Goal: Task Accomplishment & Management: Use online tool/utility

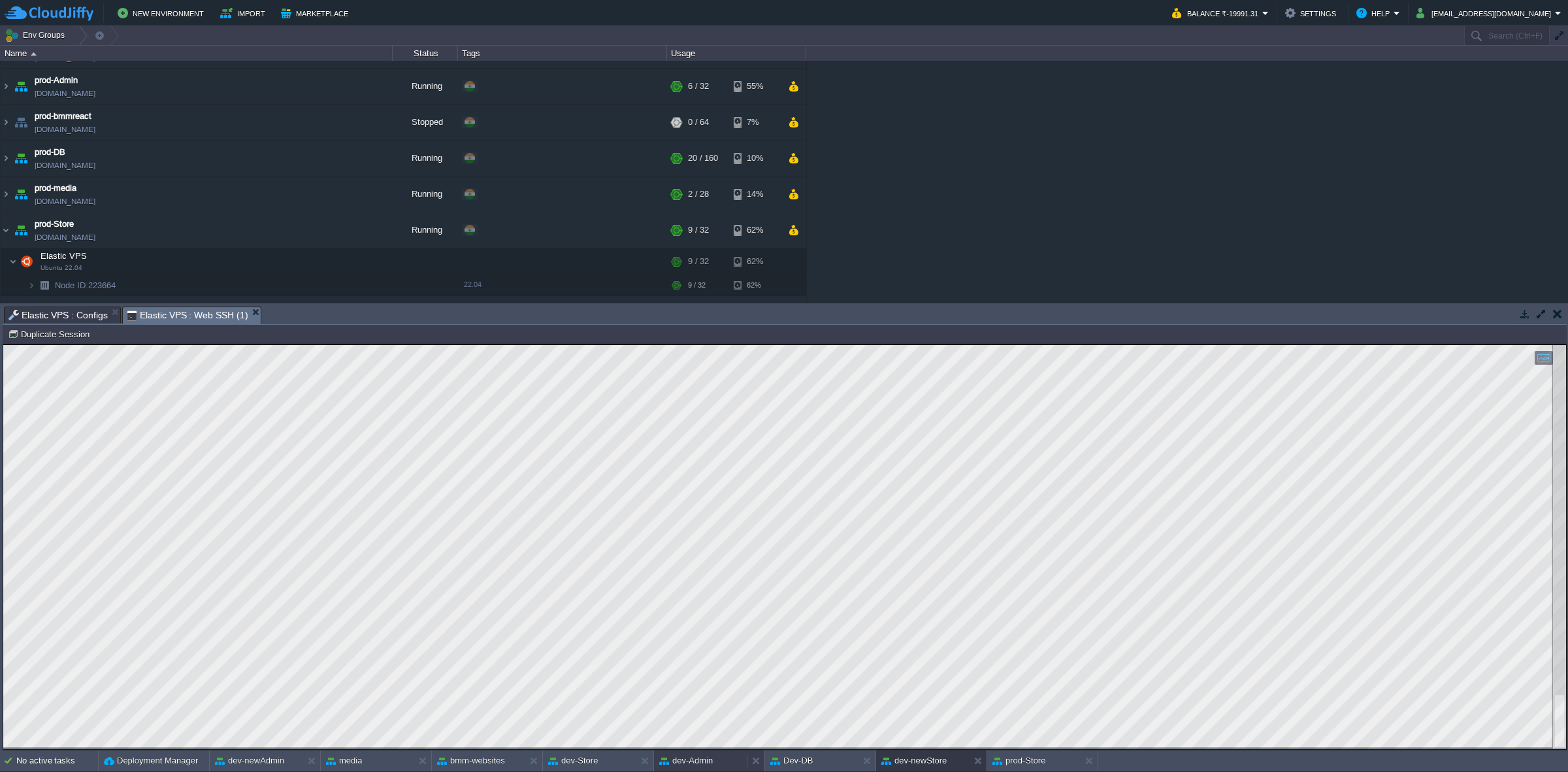
click at [692, 765] on button "dev-Admin" at bounding box center [686, 761] width 54 height 13
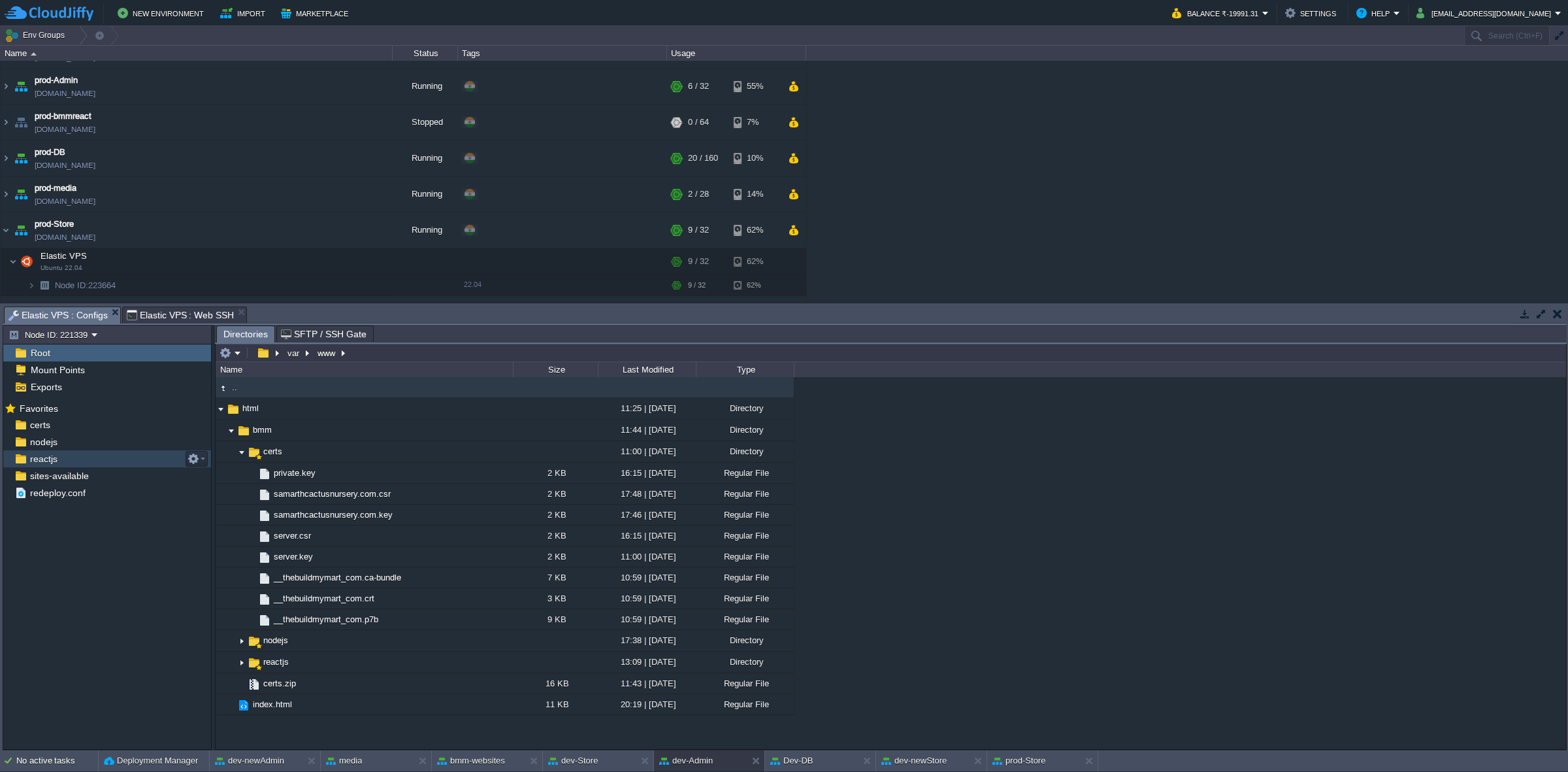
click at [69, 456] on div "reactjs" at bounding box center [107, 458] width 208 height 17
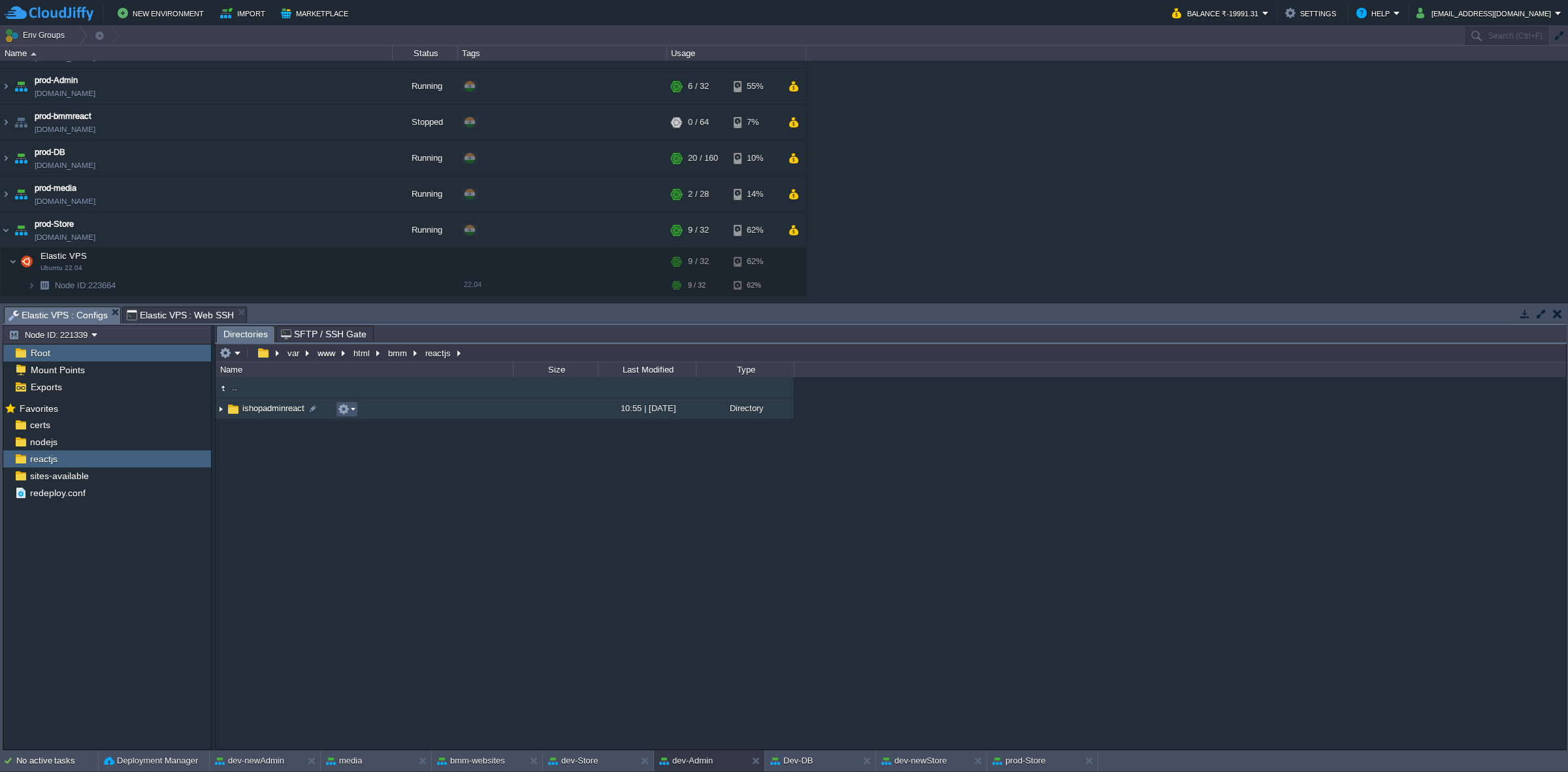
click at [346, 413] on button "button" at bounding box center [343, 408] width 11 height 11
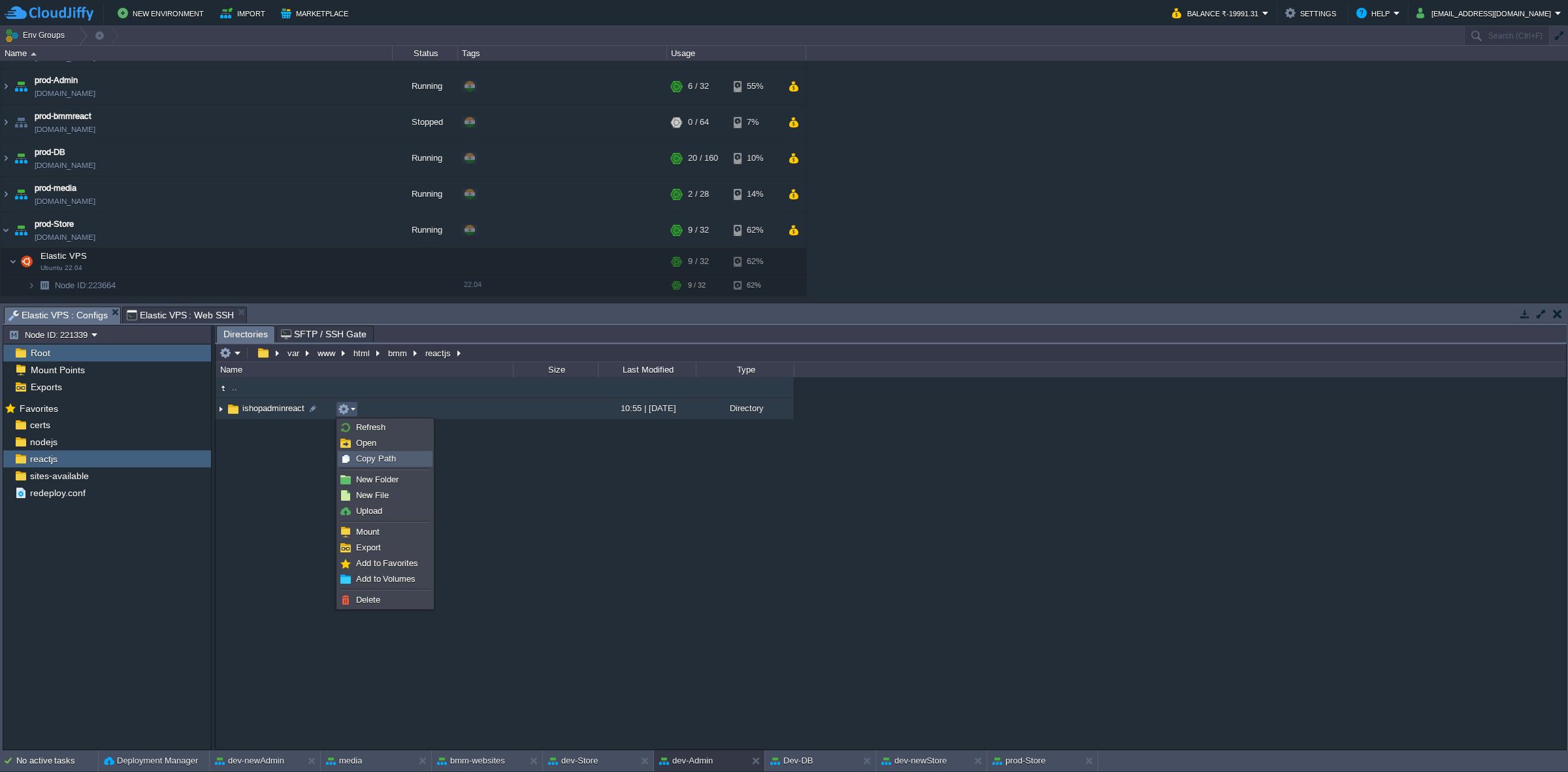
drag, startPoint x: 365, startPoint y: 456, endPoint x: 317, endPoint y: 410, distance: 66.5
click at [365, 456] on span "Copy Path" at bounding box center [375, 458] width 40 height 10
type textarea "/var/www/html/bmm/reactjs/ishopadminreact"
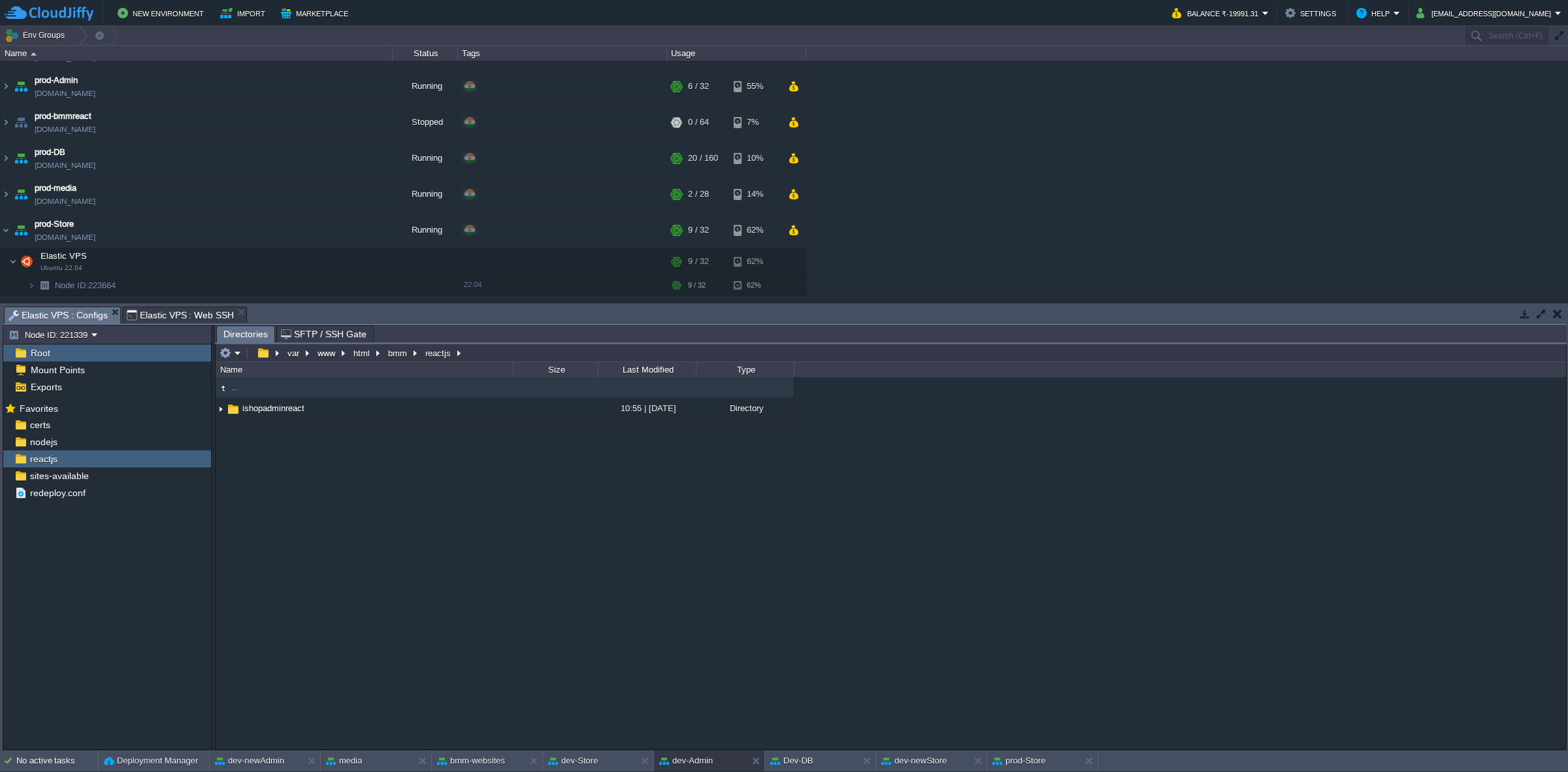
click at [193, 313] on span "Elastic VPS : Web SSH" at bounding box center [181, 315] width 108 height 16
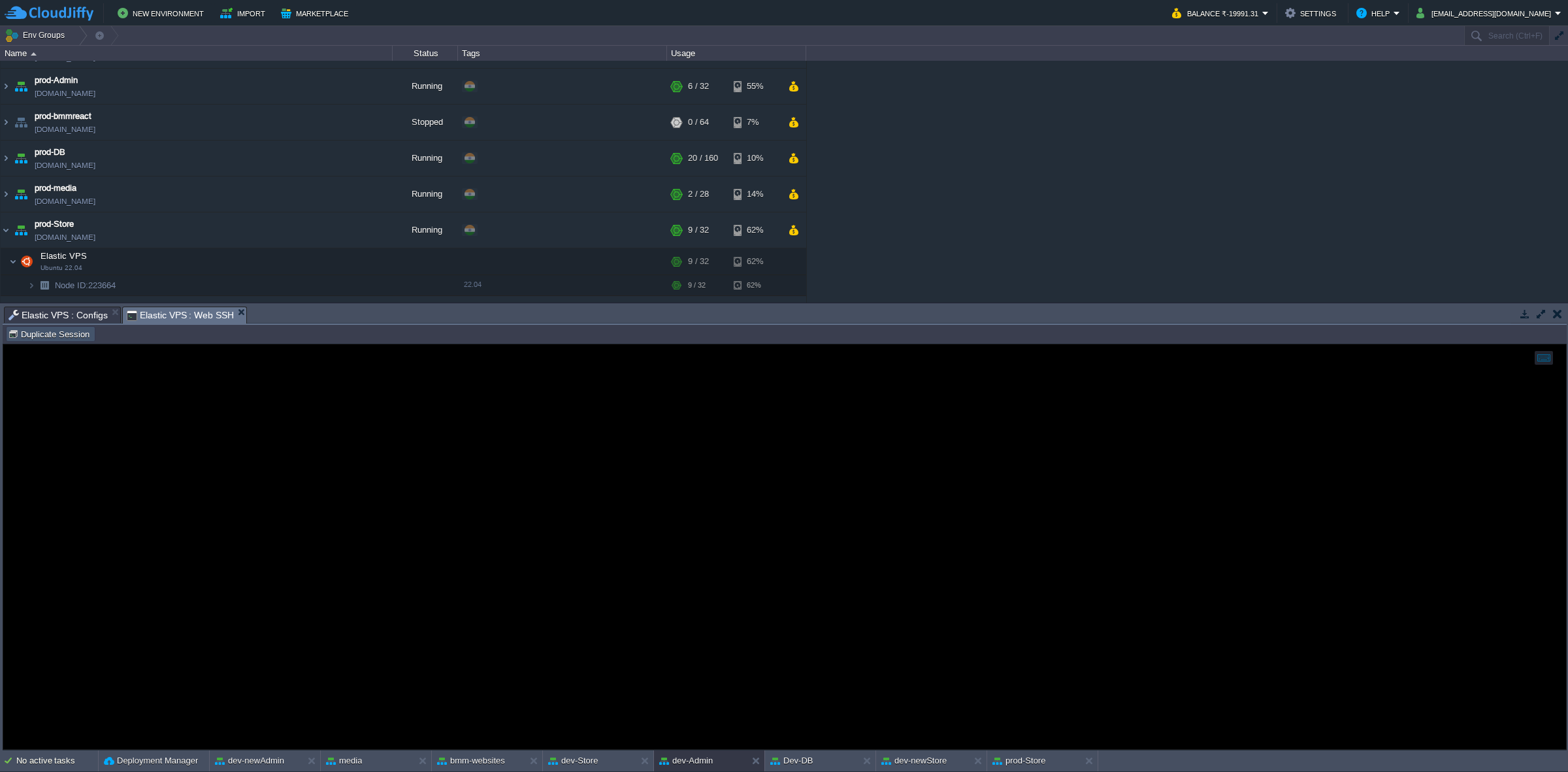
click at [41, 332] on button "Duplicate Session" at bounding box center [50, 333] width 86 height 11
type input "#000000"
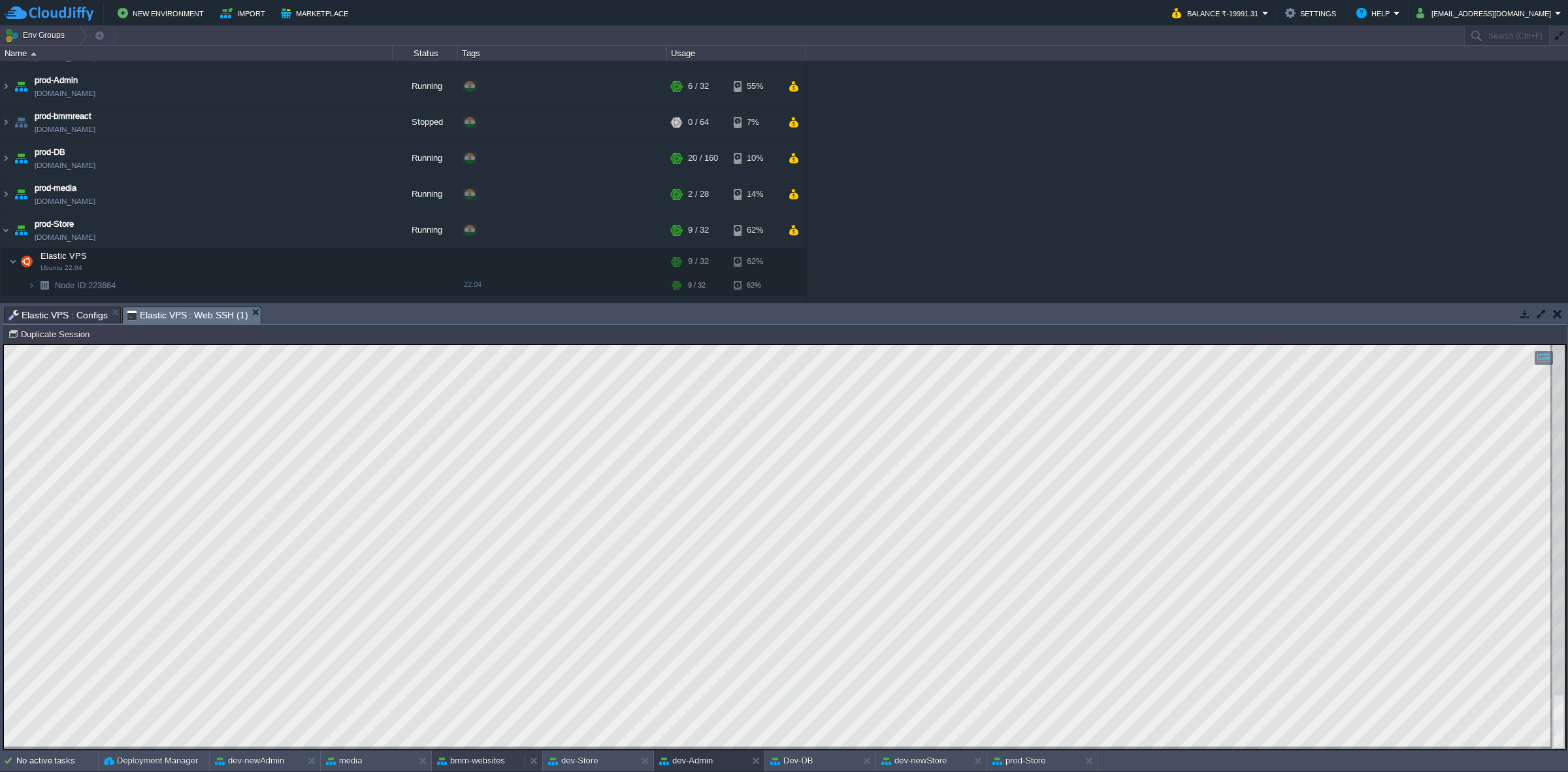
click at [471, 762] on button "bmm-websites" at bounding box center [471, 761] width 68 height 13
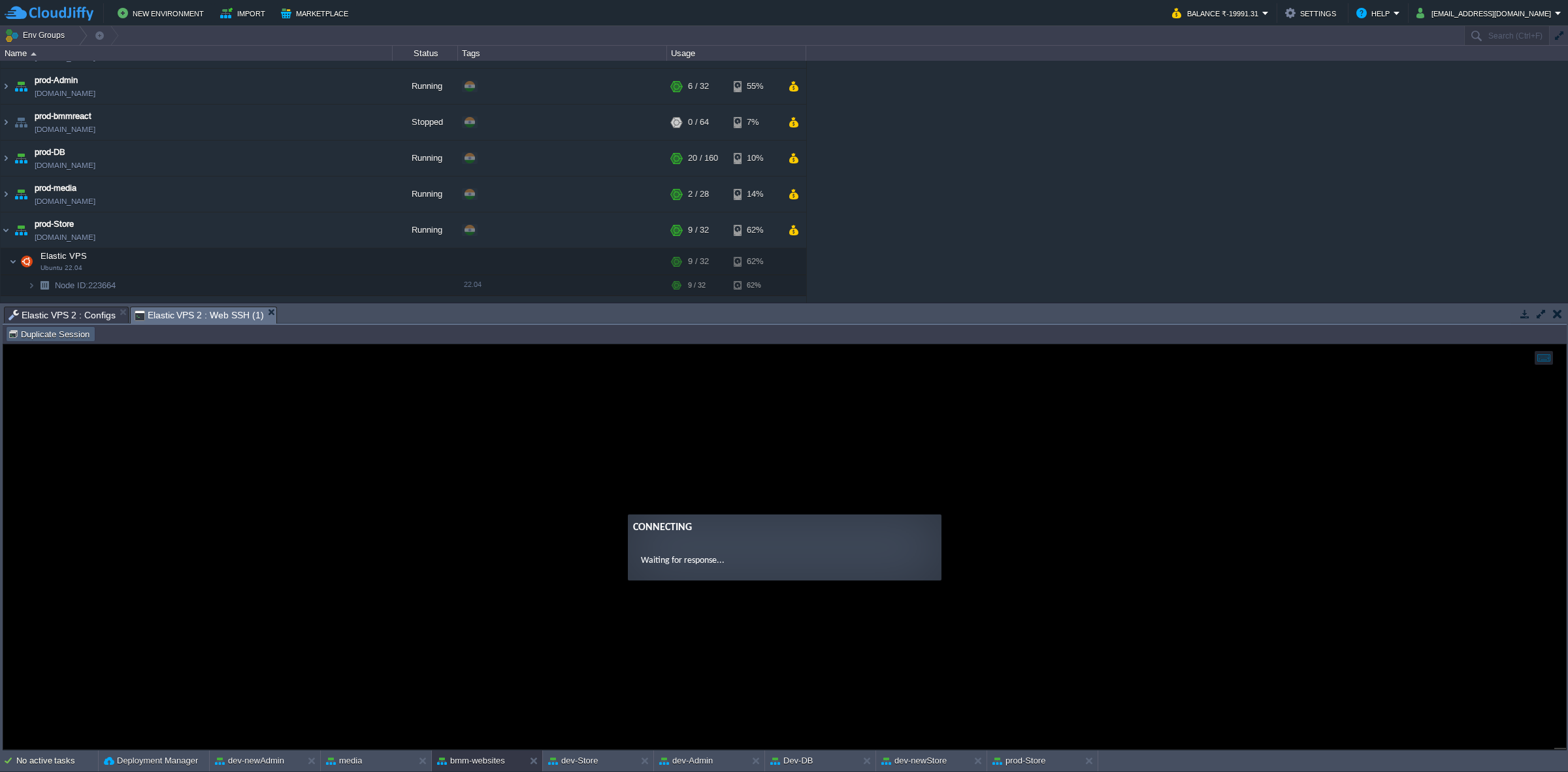
click at [63, 328] on td "Duplicate Session" at bounding box center [50, 334] width 89 height 16
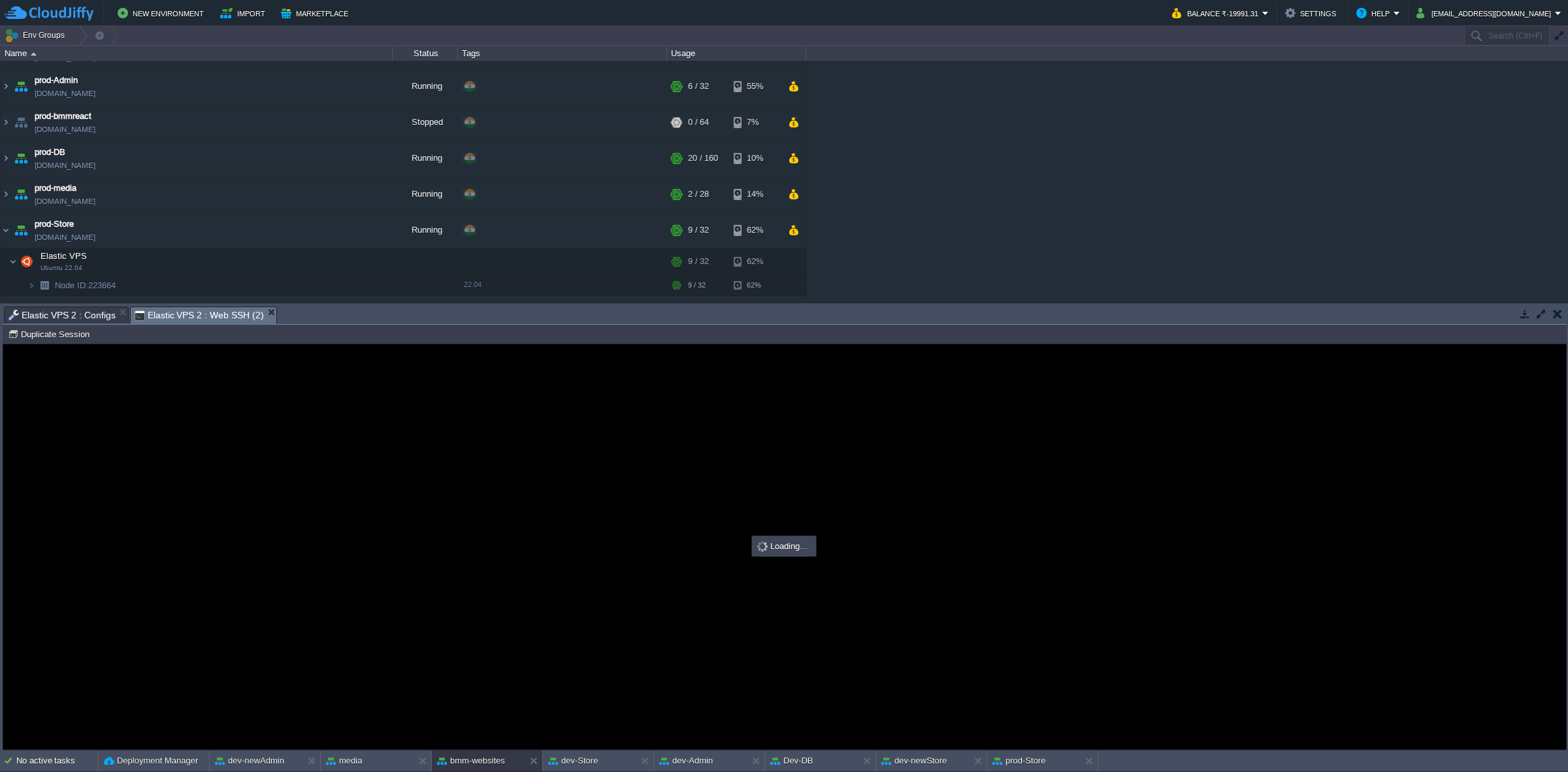
type input "#000000"
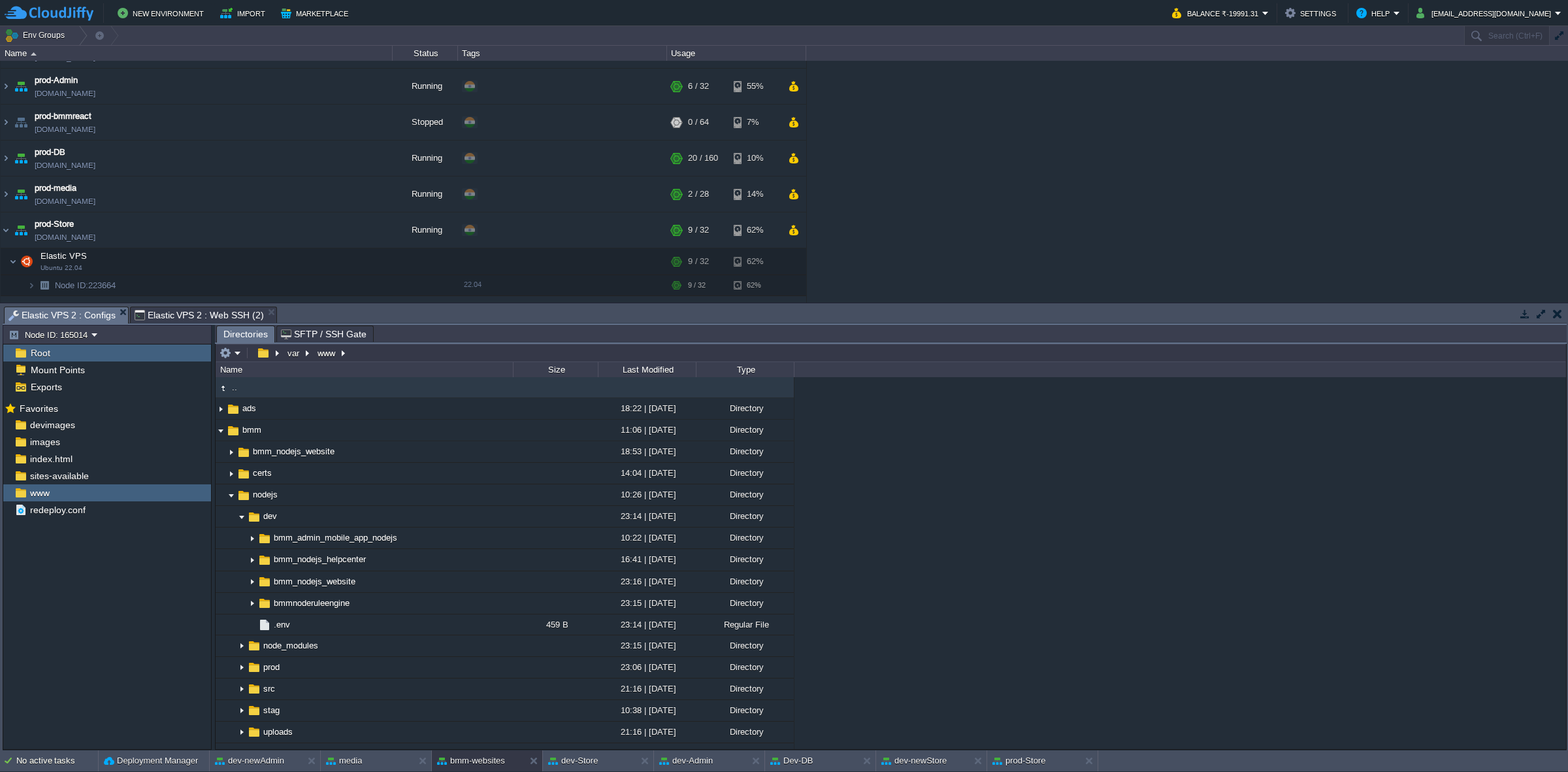
click at [69, 317] on span "Elastic VPS 2 : Configs" at bounding box center [62, 315] width 107 height 16
click at [240, 511] on img at bounding box center [242, 516] width 11 height 20
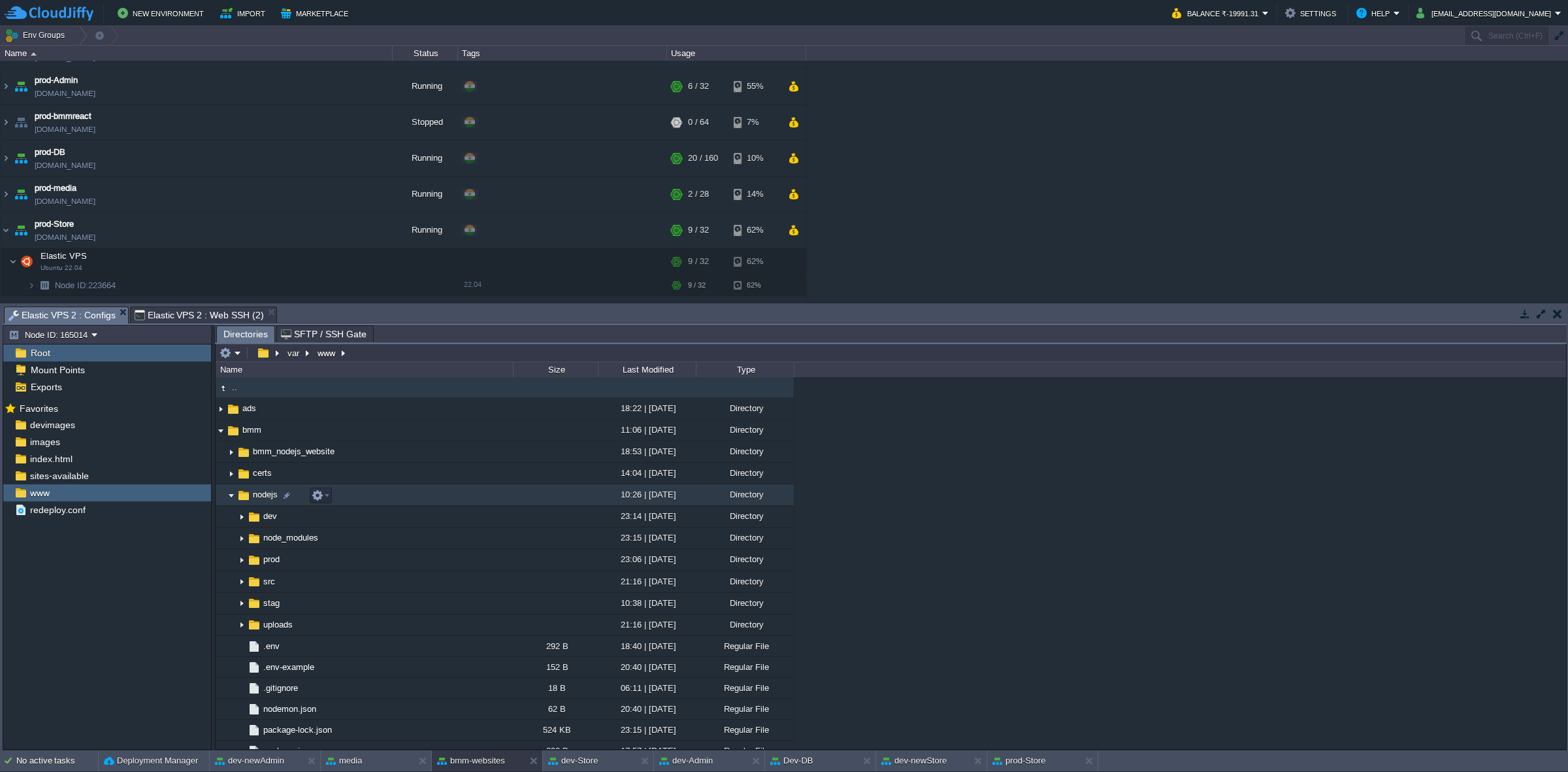
click at [233, 488] on img at bounding box center [231, 495] width 11 height 20
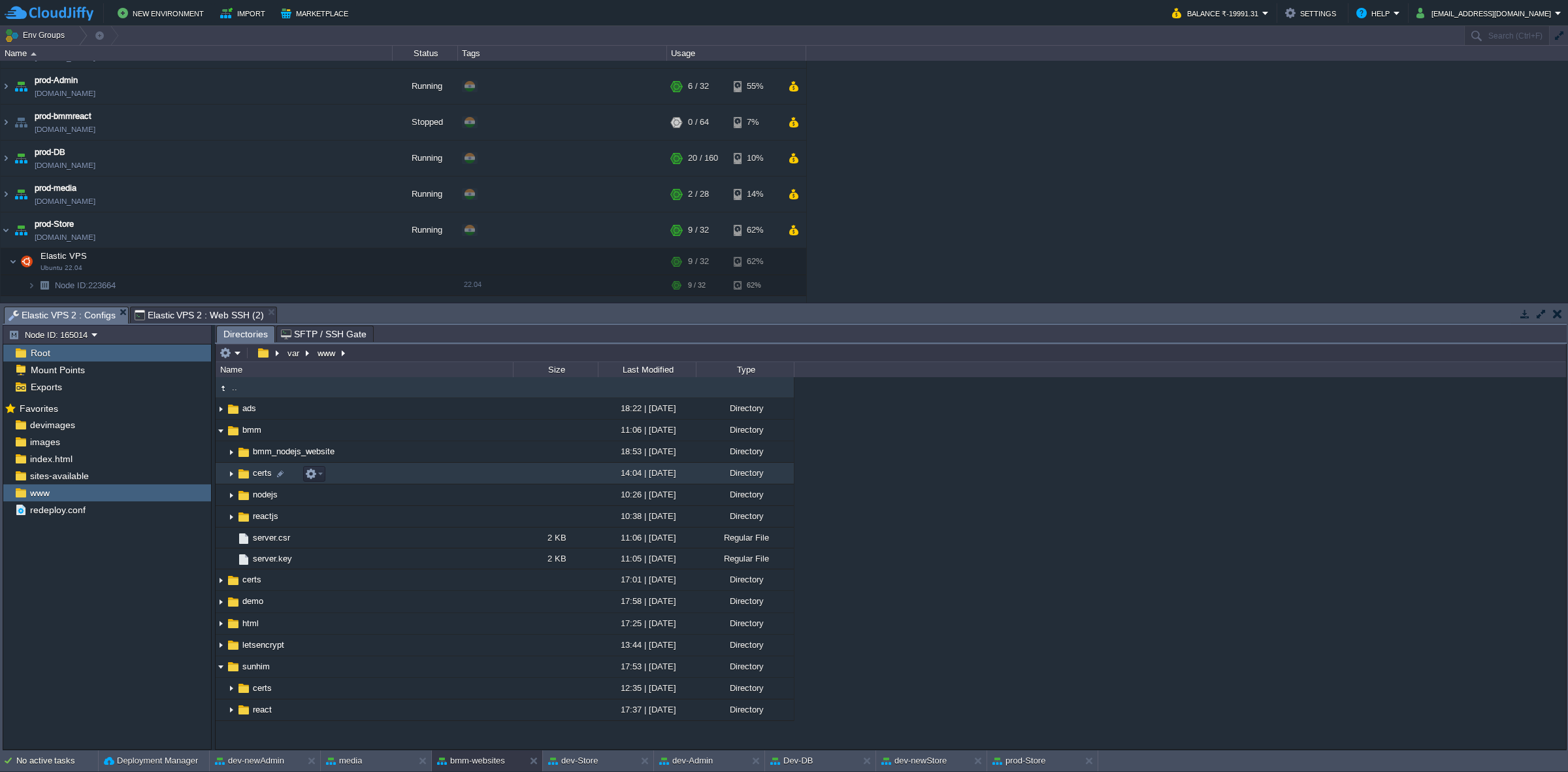
click at [230, 473] on img at bounding box center [231, 473] width 11 height 20
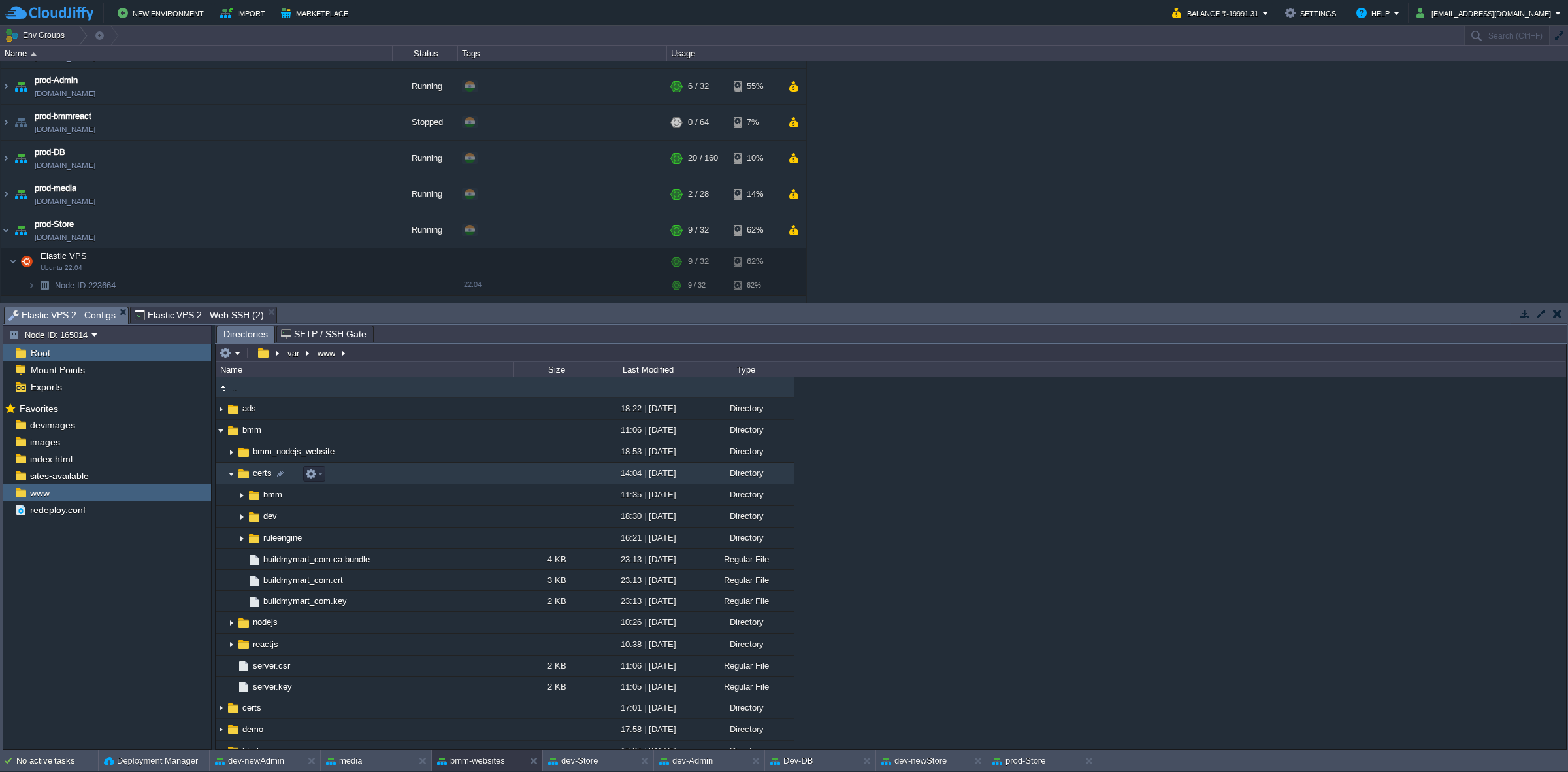
click at [230, 473] on img at bounding box center [231, 473] width 11 height 20
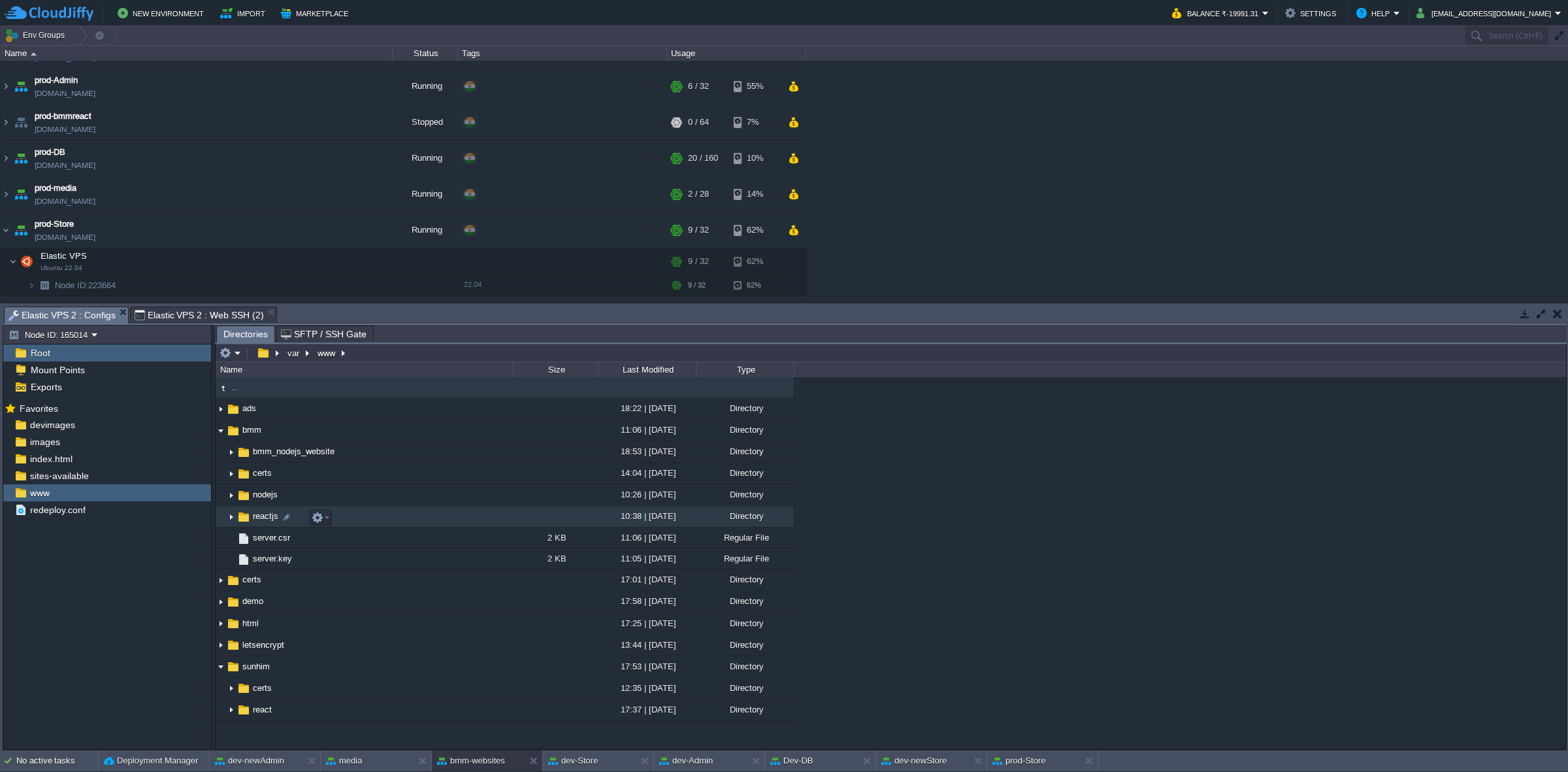
click at [227, 516] on img at bounding box center [231, 516] width 11 height 20
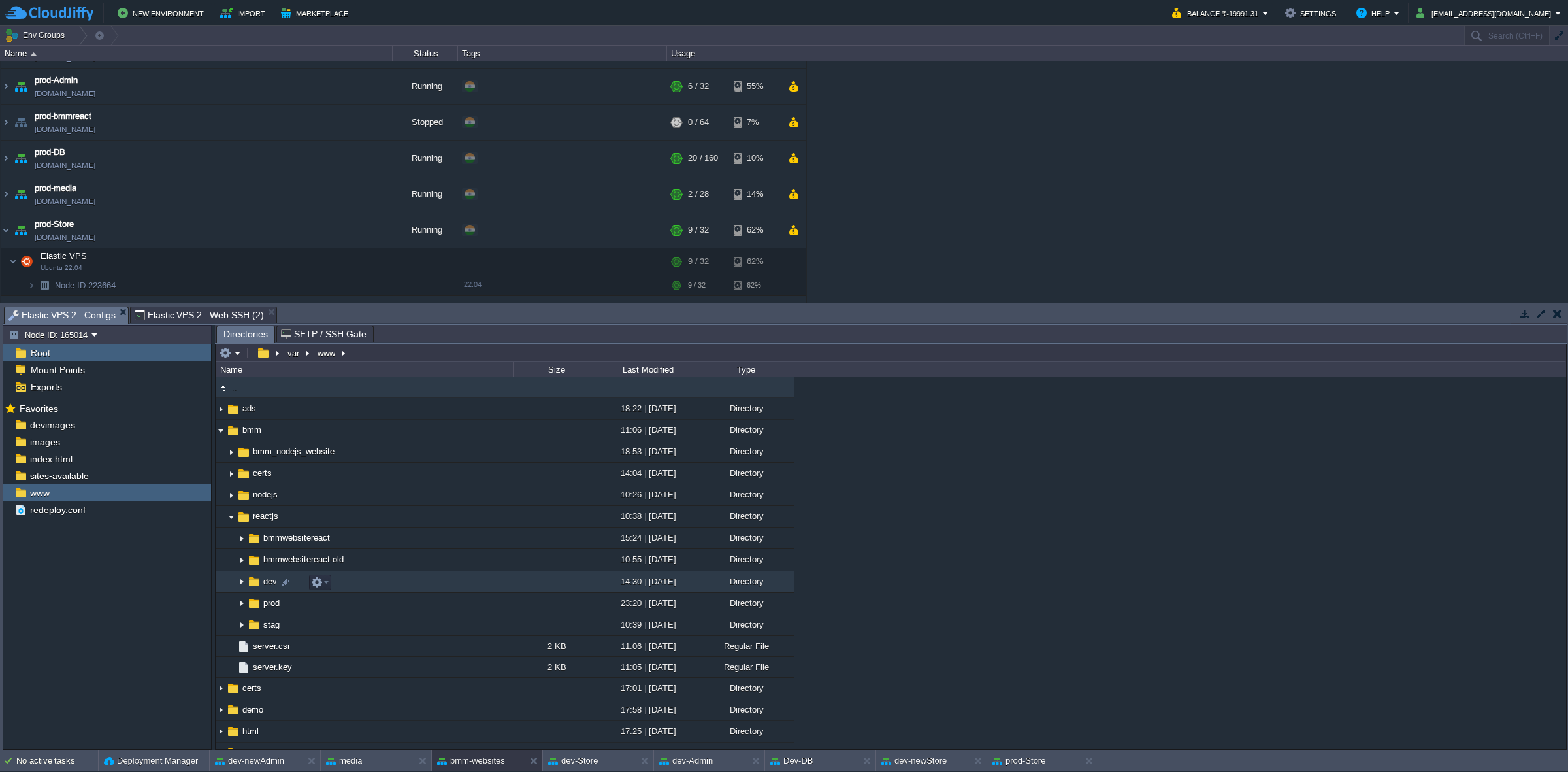
click at [240, 582] on img at bounding box center [242, 581] width 11 height 20
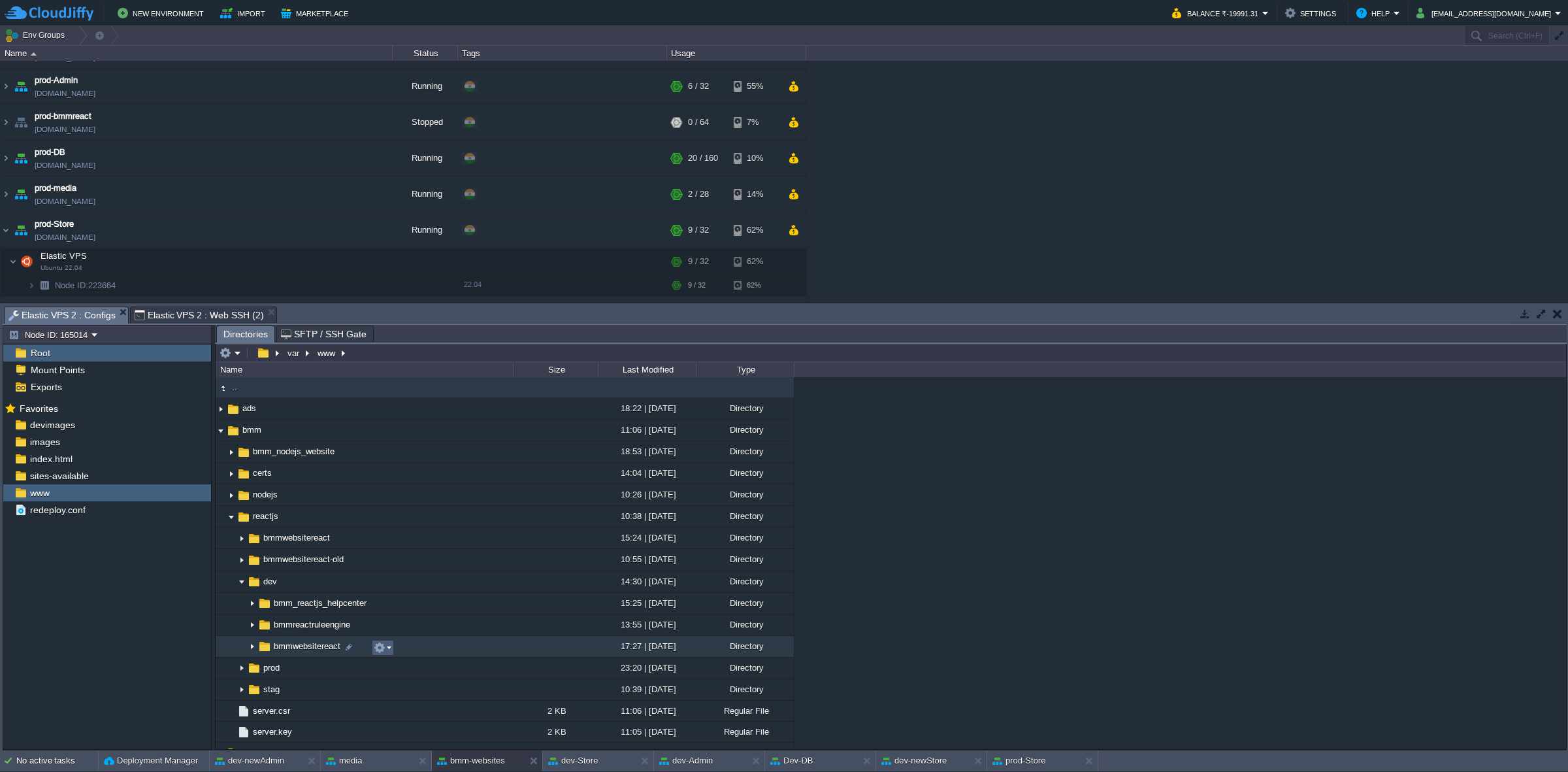
click at [381, 650] on button "button" at bounding box center [379, 647] width 11 height 11
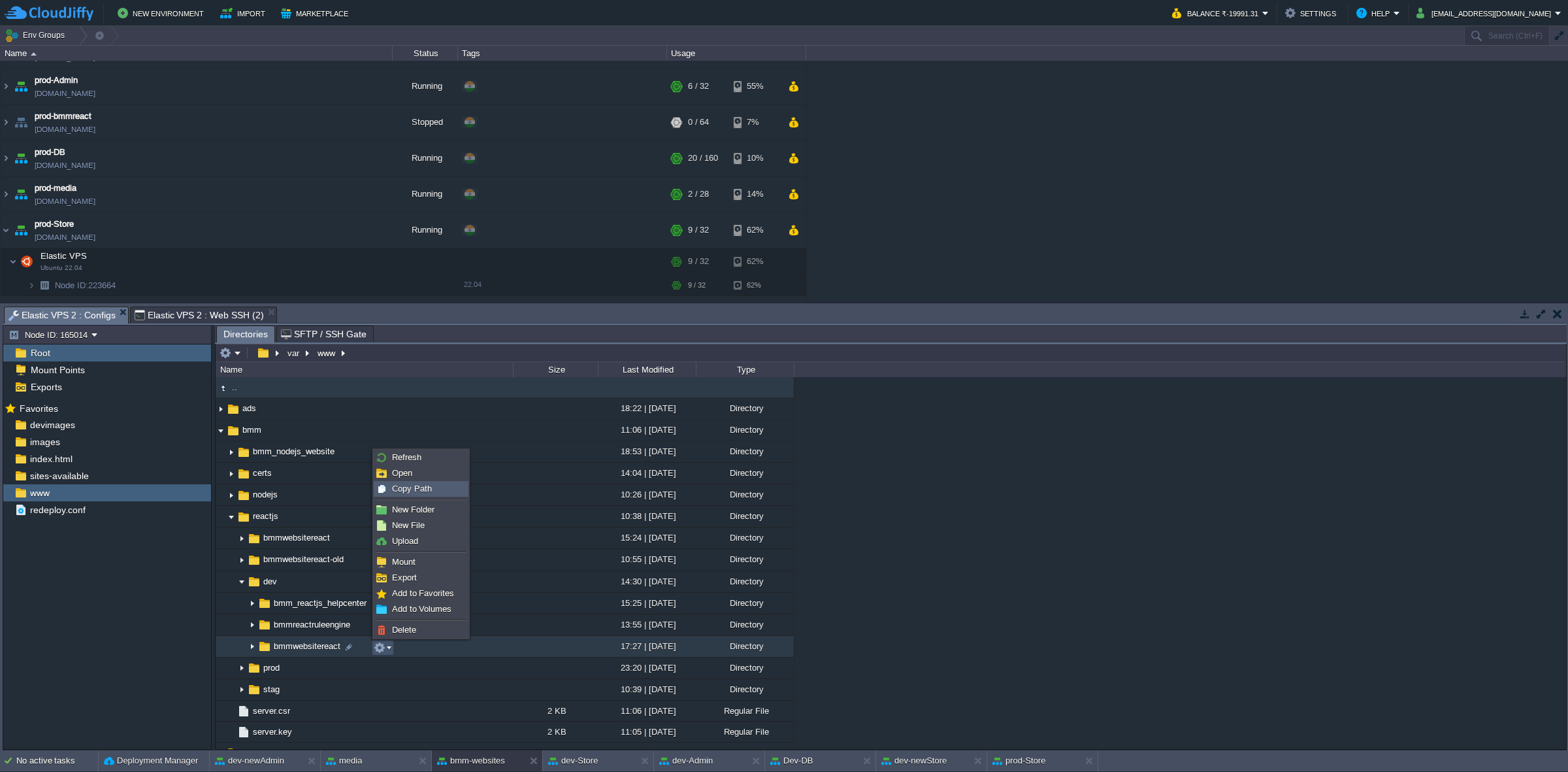
click at [438, 488] on div "Copy Path" at bounding box center [421, 488] width 94 height 14
type textarea "/var/www/bmm/reactjs/dev/bmmwebsitereact"
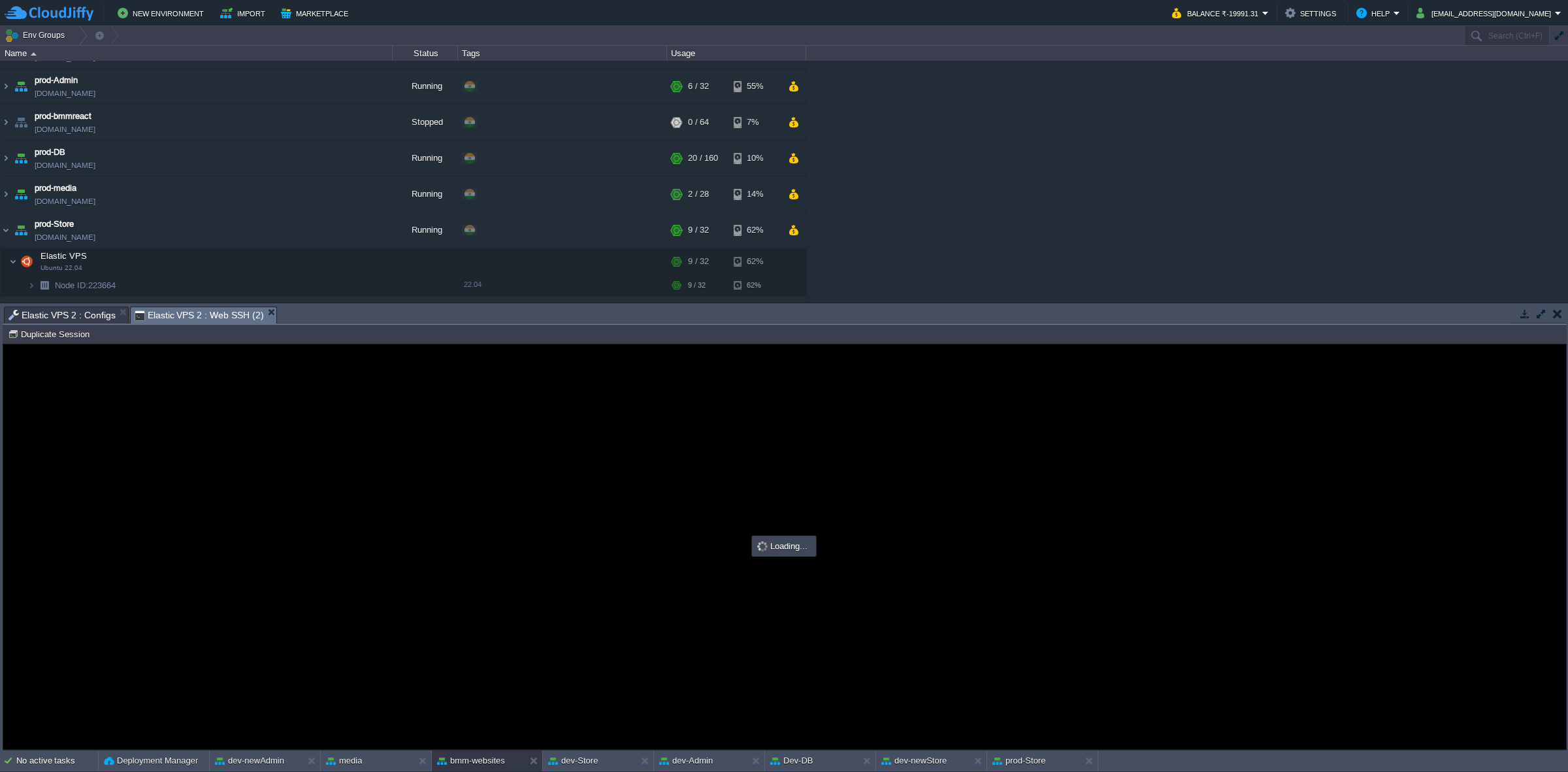
click at [223, 314] on span "Elastic VPS 2 : Web SSH (2)" at bounding box center [199, 315] width 129 height 16
